Goal: Information Seeking & Learning: Learn about a topic

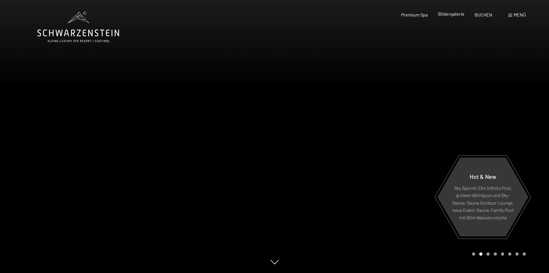
click at [456, 15] on span "Bildergalerie" at bounding box center [451, 14] width 26 height 6
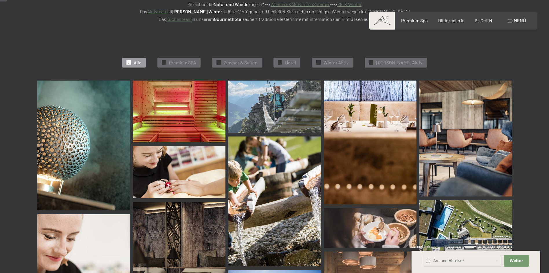
scroll to position [58, 0]
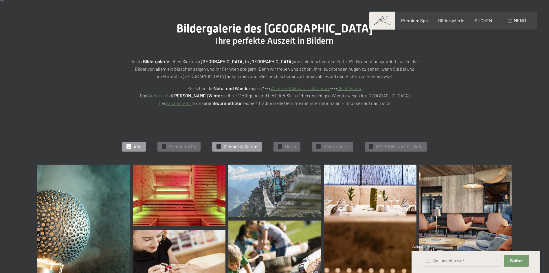
click at [252, 144] on span "Zimmer & Suiten" at bounding box center [241, 146] width 34 height 6
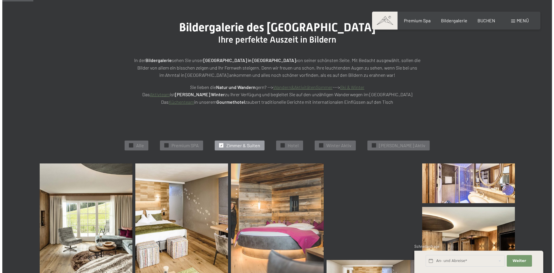
scroll to position [0, 0]
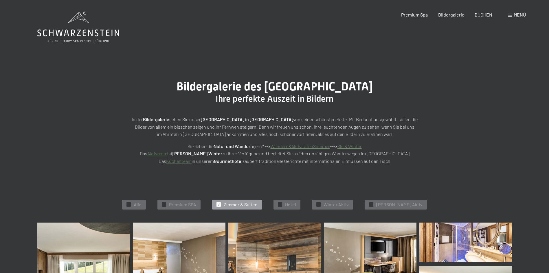
click at [510, 16] on span at bounding box center [511, 15] width 4 height 3
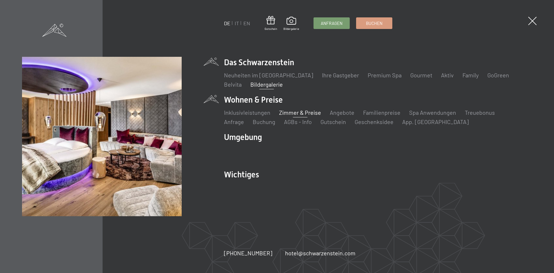
click at [298, 113] on link "Zimmer & Preise" at bounding box center [300, 112] width 42 height 7
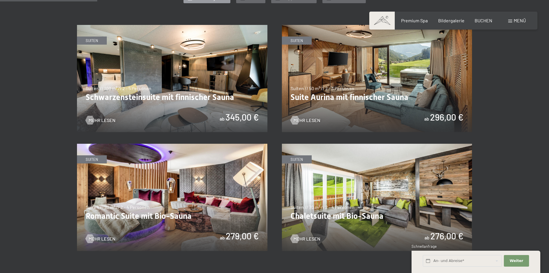
scroll to position [376, 0]
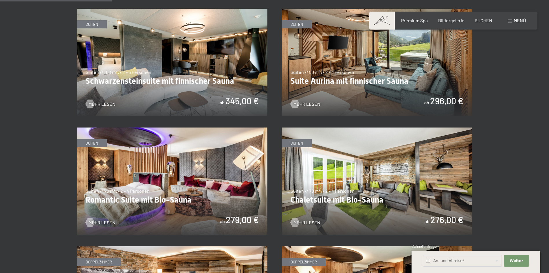
click at [324, 81] on img at bounding box center [377, 62] width 191 height 107
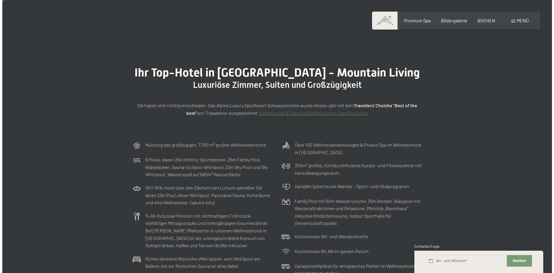
scroll to position [0, 0]
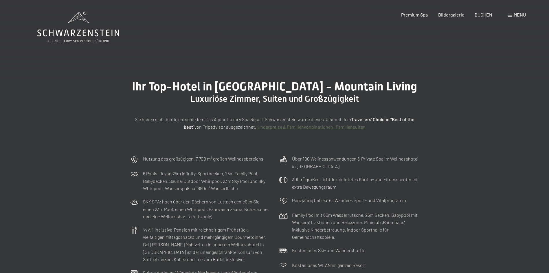
click at [520, 15] on span "Menü" at bounding box center [520, 15] width 12 height 6
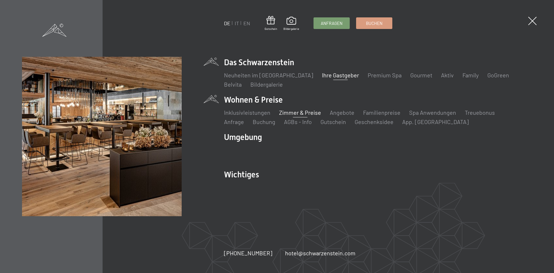
click at [335, 74] on link "Ihre Gastgeber" at bounding box center [340, 75] width 37 height 7
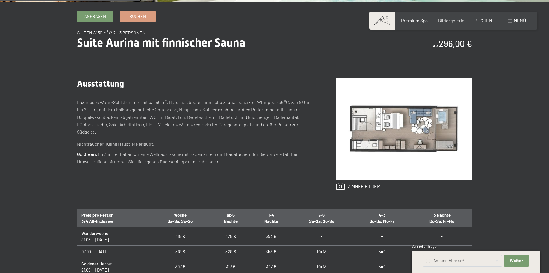
scroll to position [87, 0]
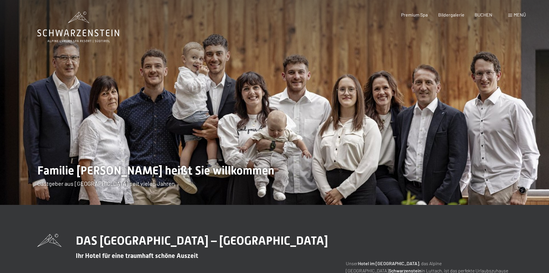
click at [515, 16] on span "Menü" at bounding box center [520, 15] width 12 height 6
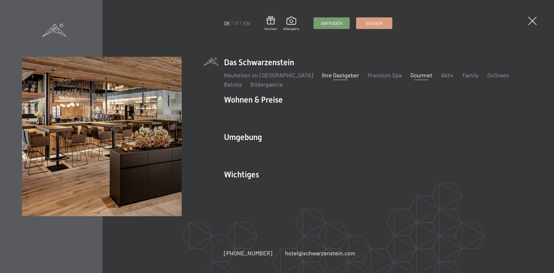
click at [410, 74] on link "Gourmet" at bounding box center [421, 75] width 22 height 7
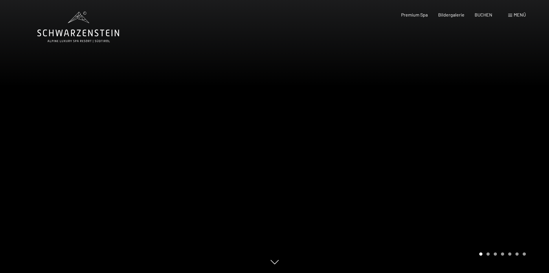
click at [476, 139] on div at bounding box center [412, 136] width 275 height 273
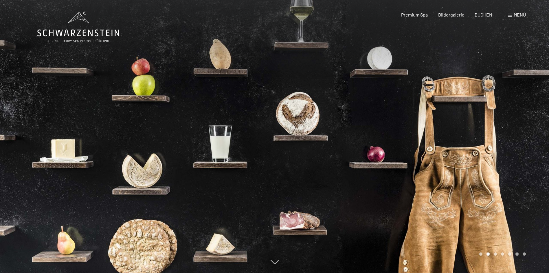
click at [513, 14] on div "Menü" at bounding box center [518, 15] width 18 height 6
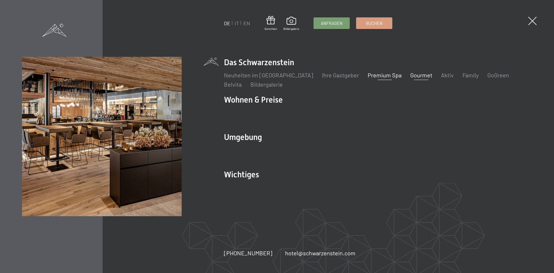
click at [376, 75] on link "Premium Spa" at bounding box center [384, 75] width 34 height 7
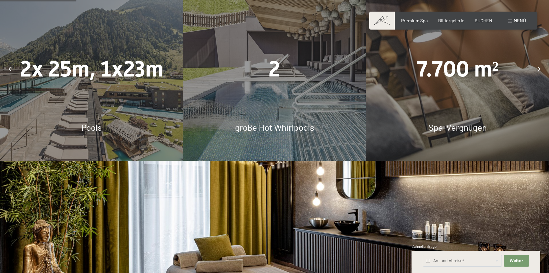
scroll to position [463, 0]
